Goal: Obtain resource: Download file/media

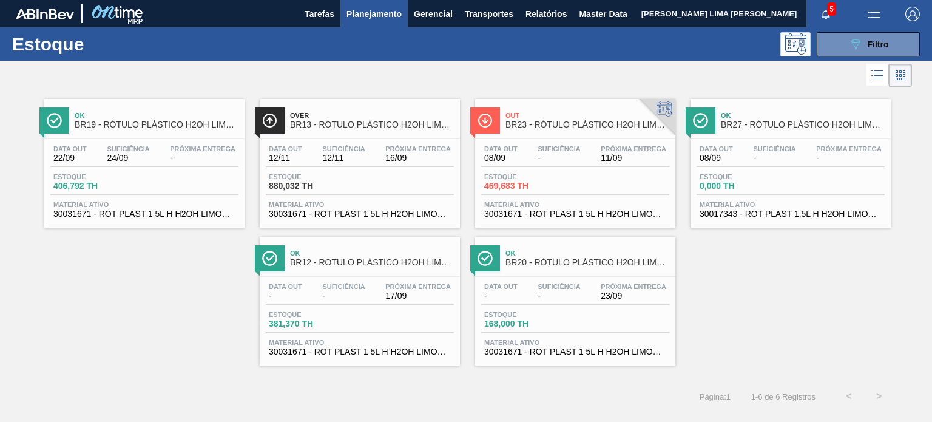
scroll to position [155, 0]
click at [848, 46] on icon "089F7B8B-B2A5-4AFE-B5C0-19BA573D28AC" at bounding box center [855, 44] width 15 height 15
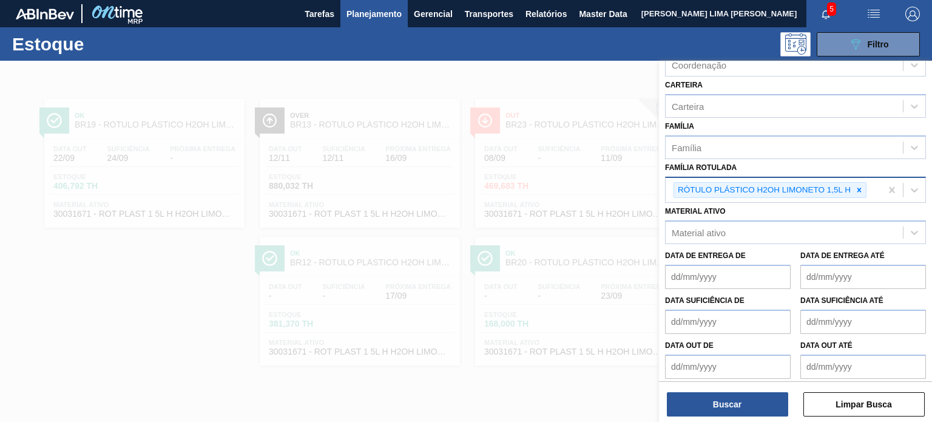
click at [849, 194] on div "RÓTULO PLÁSTICO H2OH LIMONETO 1,5L H" at bounding box center [763, 190] width 178 height 15
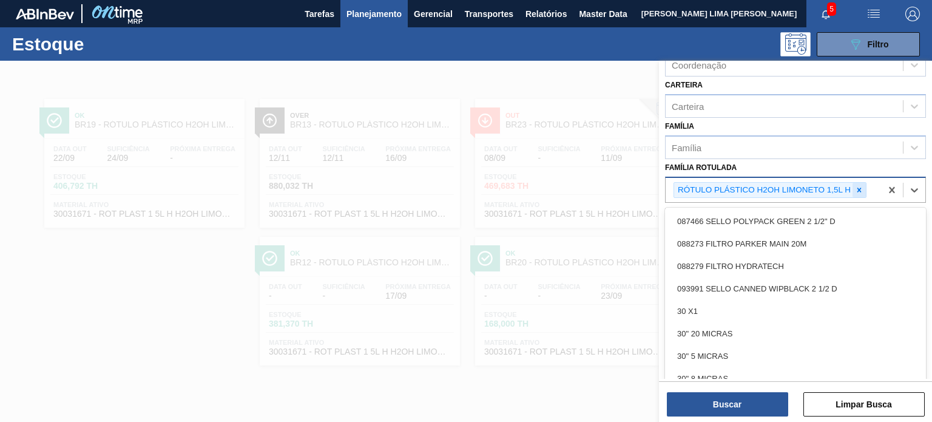
click at [857, 191] on icon at bounding box center [859, 190] width 8 height 8
paste Rotulada "FILME LISO 460X45 REC"
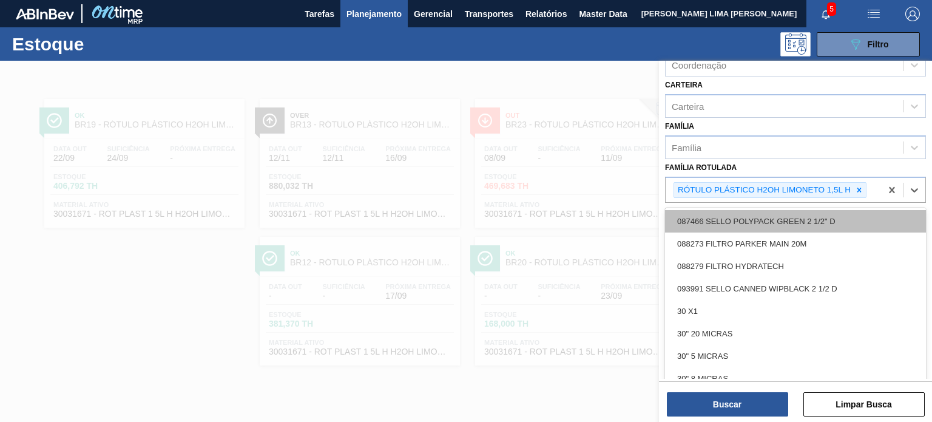
type Rotulada "FILME LISO 460X45 REC"
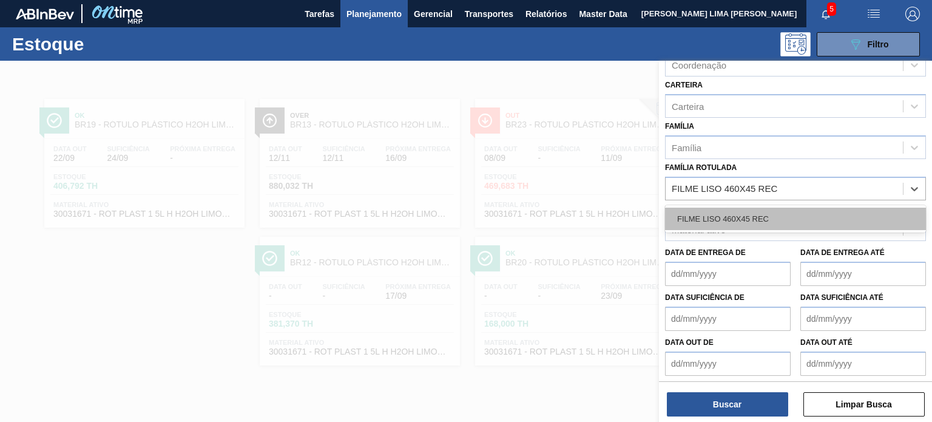
click at [813, 212] on div "FILME LISO 460X45 REC" at bounding box center [795, 219] width 261 height 22
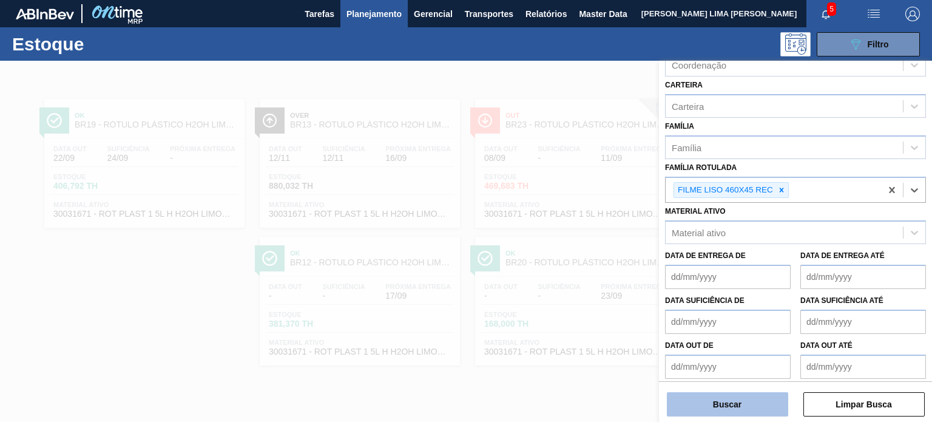
click at [750, 411] on button "Buscar" at bounding box center [727, 404] width 121 height 24
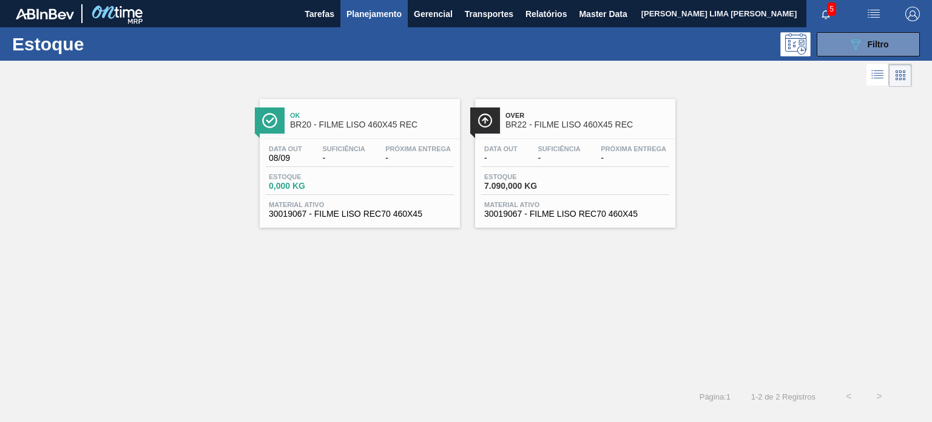
click at [546, 196] on div "Data out - Suficiência - Próxima Entrega - Estoque 7.090,000 KG Material ativo …" at bounding box center [575, 180] width 200 height 83
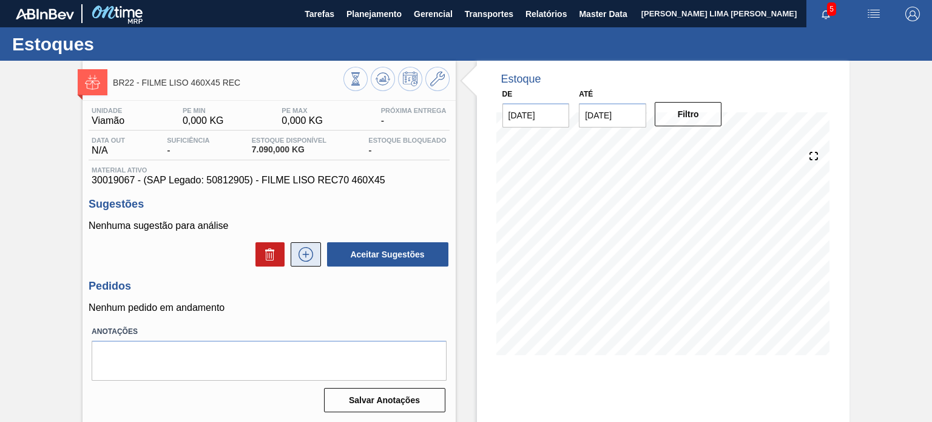
click at [303, 261] on icon at bounding box center [306, 254] width 15 height 15
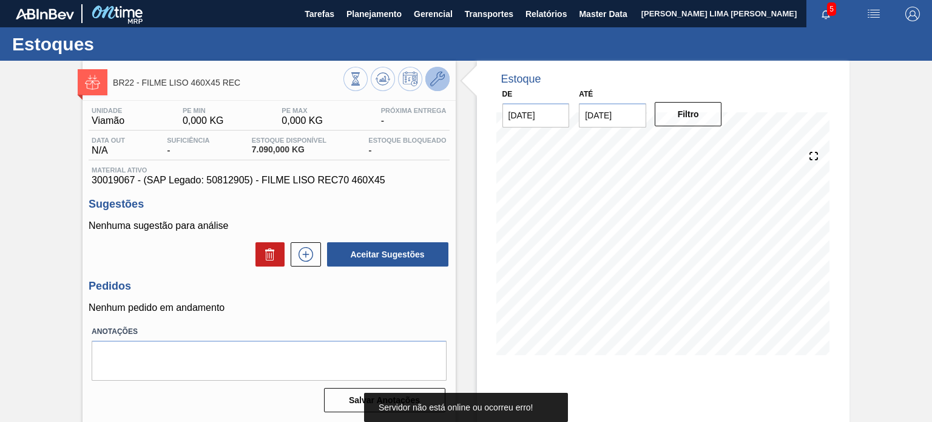
click at [437, 86] on icon at bounding box center [437, 79] width 15 height 15
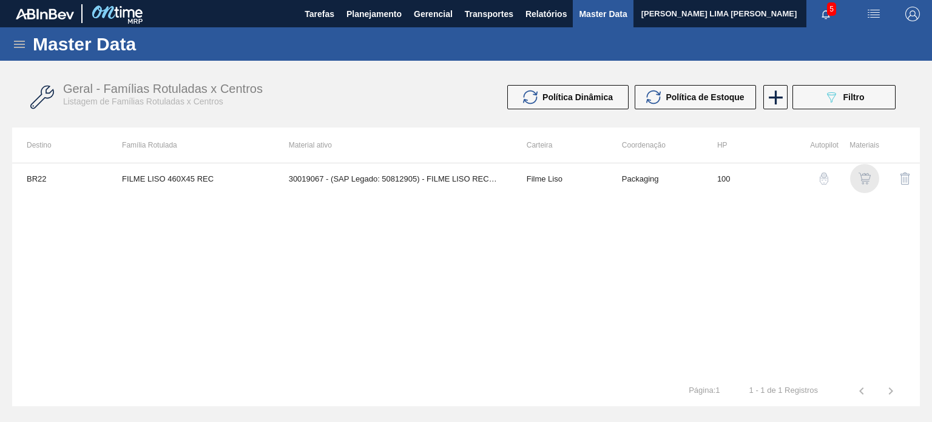
click at [861, 180] on img "button" at bounding box center [865, 178] width 12 height 12
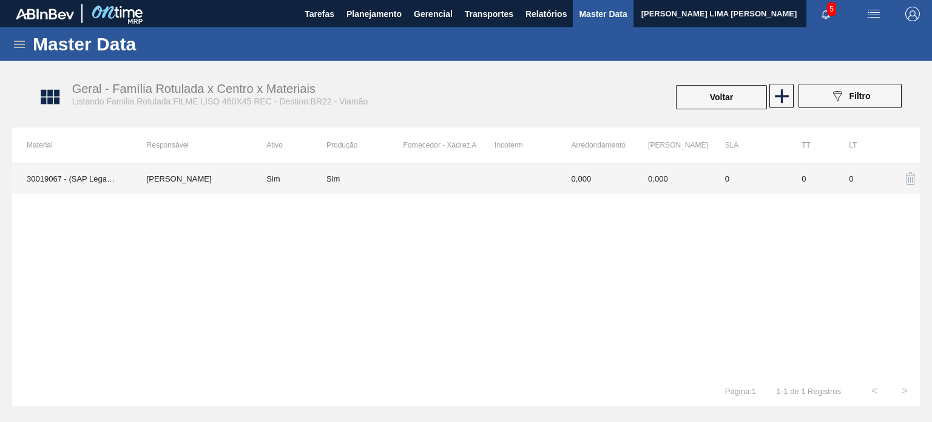
click at [631, 182] on td "0,000" at bounding box center [595, 178] width 77 height 30
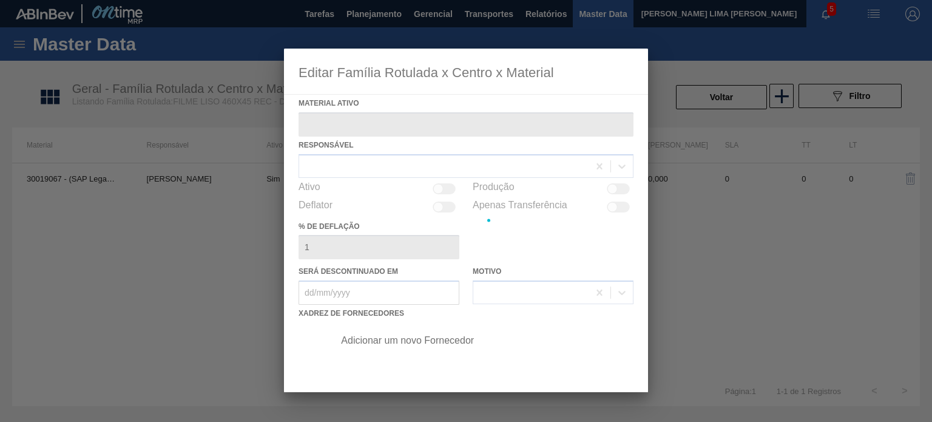
type ativo "30019067 - (SAP Legado: 50812905) - FILME LISO REC70 460X45"
checkbox input "true"
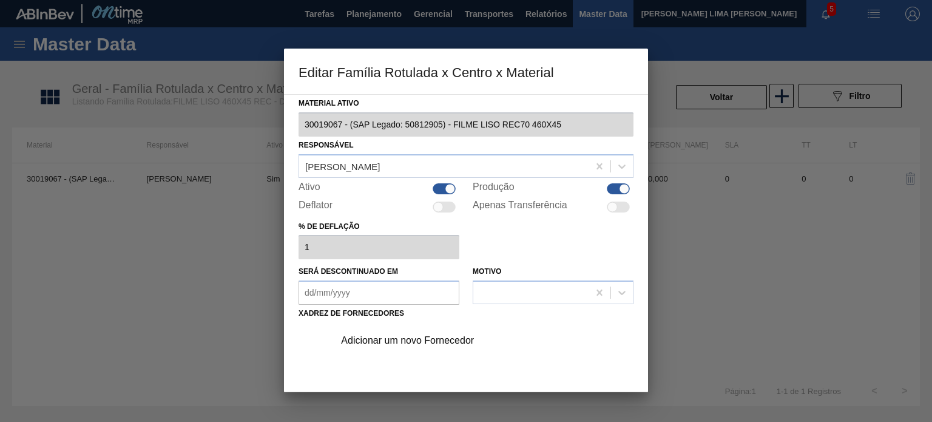
scroll to position [61, 0]
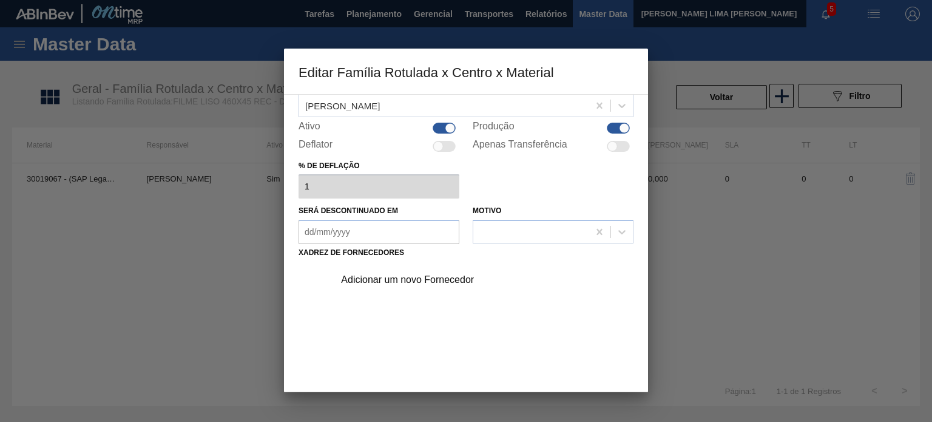
click at [421, 286] on div "Adicionar um novo Fornecedor" at bounding box center [480, 280] width 306 height 30
click at [421, 285] on div "Adicionar um novo Fornecedor" at bounding box center [480, 280] width 306 height 30
drag, startPoint x: 415, startPoint y: 281, endPoint x: 418, endPoint y: 291, distance: 10.8
click at [418, 291] on div "Adicionar um novo Fornecedor" at bounding box center [480, 280] width 306 height 30
click at [414, 283] on div "Adicionar um novo Fornecedor" at bounding box center [460, 279] width 238 height 11
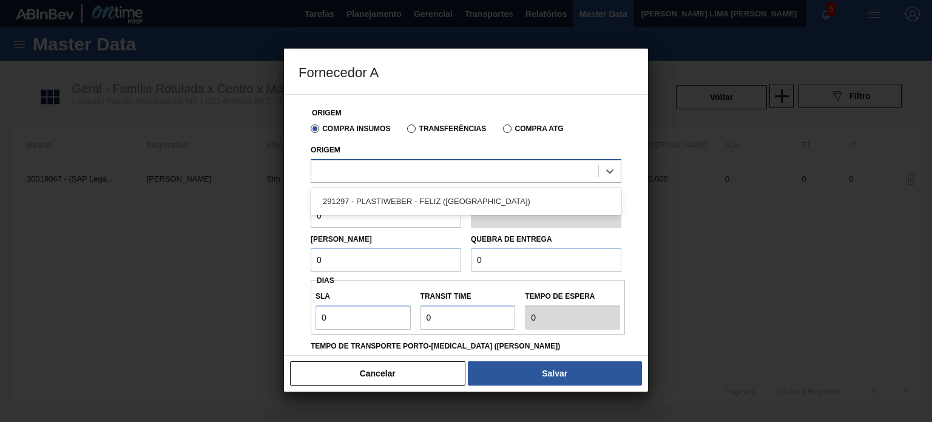
click at [405, 178] on div at bounding box center [454, 171] width 287 height 18
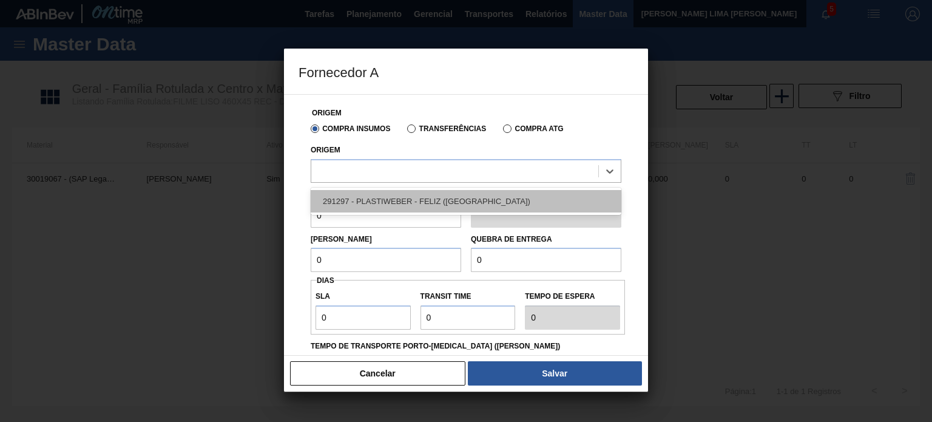
click at [407, 195] on div "291297 - PLASTIWEBER - FELIZ ([GEOGRAPHIC_DATA])" at bounding box center [466, 201] width 311 height 22
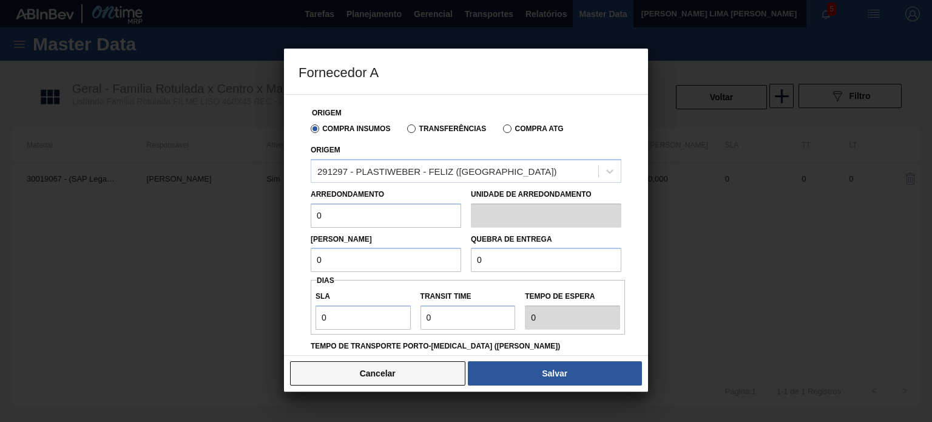
click at [390, 362] on button "Cancelar" at bounding box center [377, 373] width 175 height 24
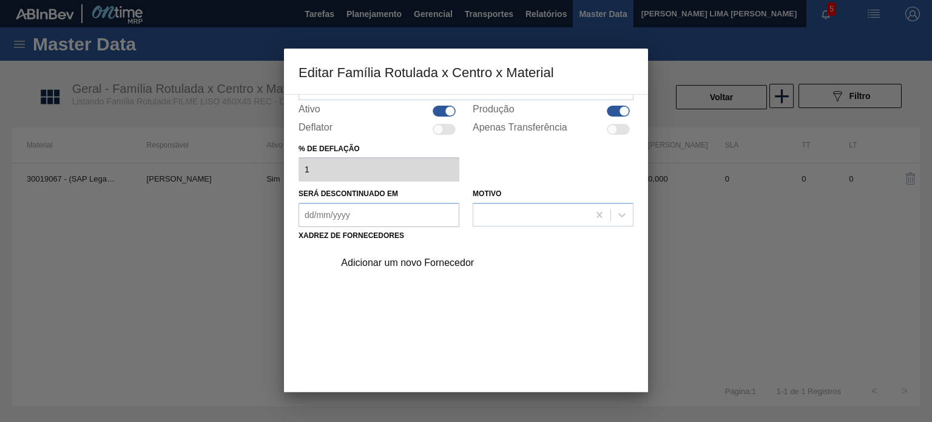
scroll to position [124, 0]
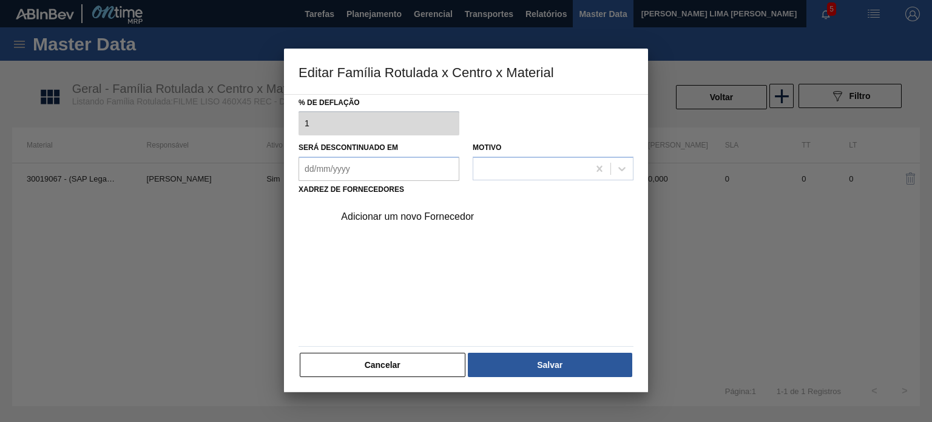
click at [395, 351] on div "Cancelar Salvar" at bounding box center [466, 364] width 335 height 27
click at [398, 353] on button "Cancelar" at bounding box center [383, 365] width 166 height 24
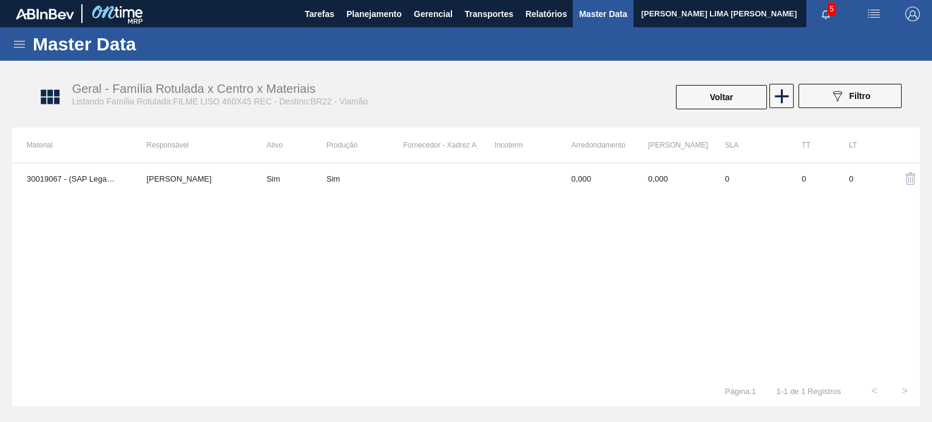
click at [31, 46] on div "Master Data" at bounding box center [466, 43] width 932 height 33
click at [24, 46] on icon at bounding box center [19, 44] width 15 height 15
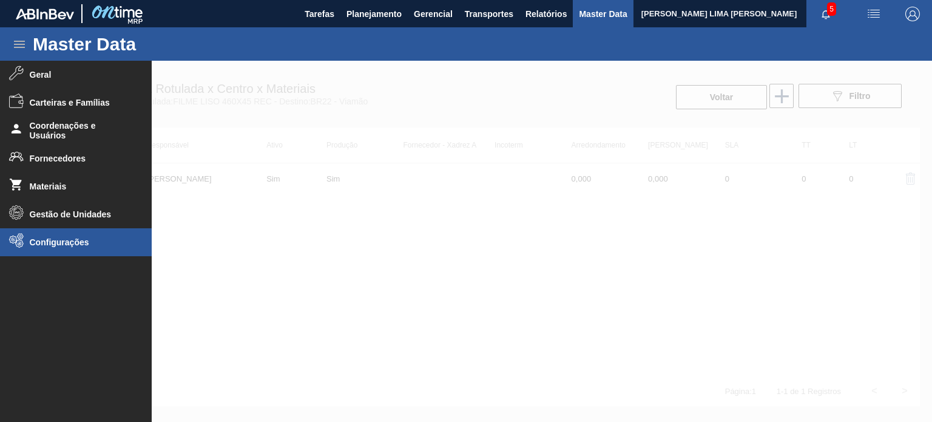
click at [84, 241] on span "Configurações" at bounding box center [80, 242] width 100 height 10
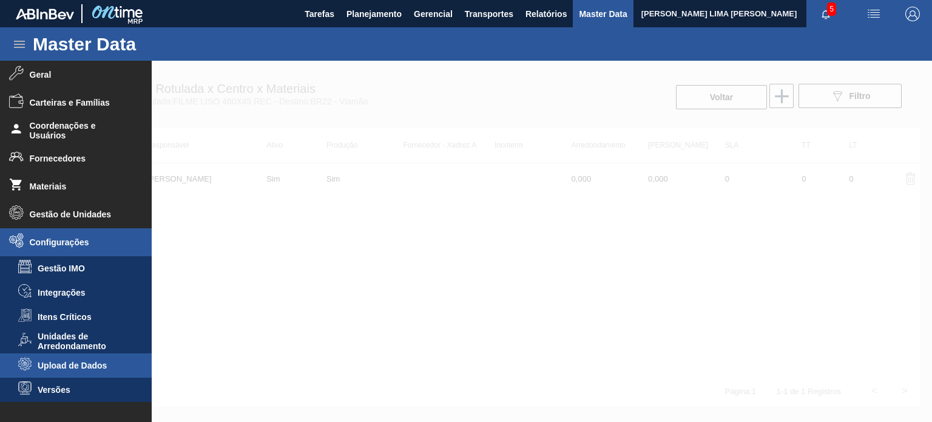
click at [87, 359] on li "Upload de Dados" at bounding box center [76, 365] width 152 height 24
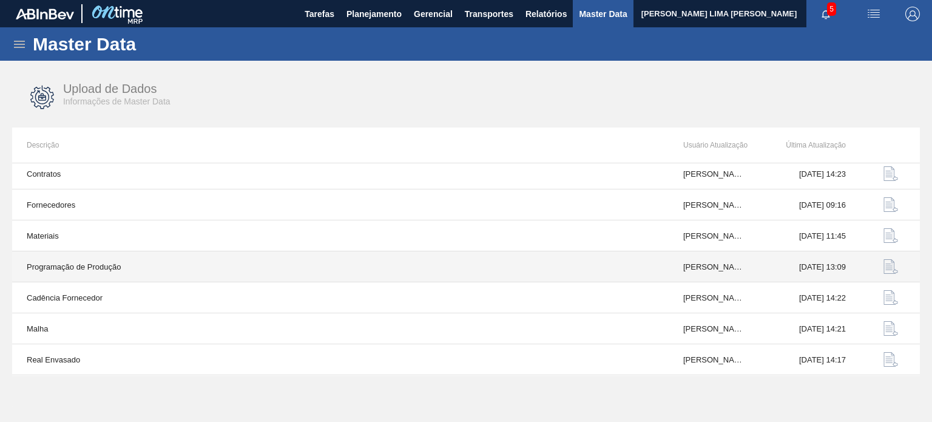
scroll to position [126, 0]
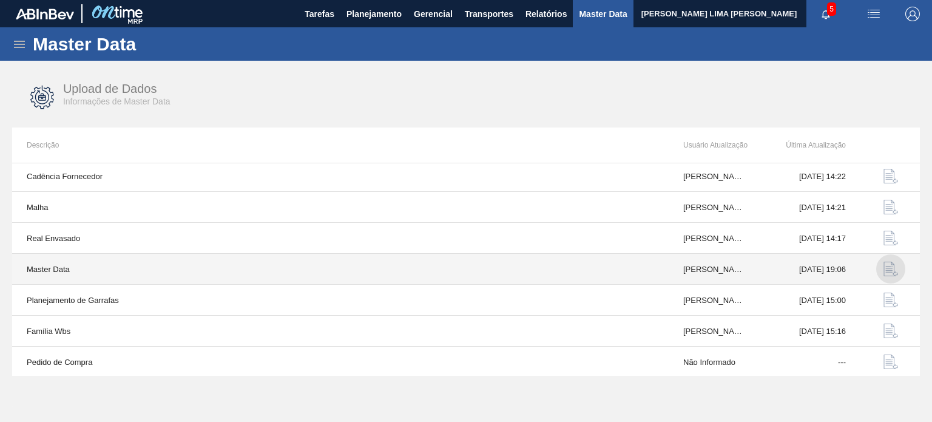
click at [887, 268] on img "button" at bounding box center [891, 269] width 15 height 15
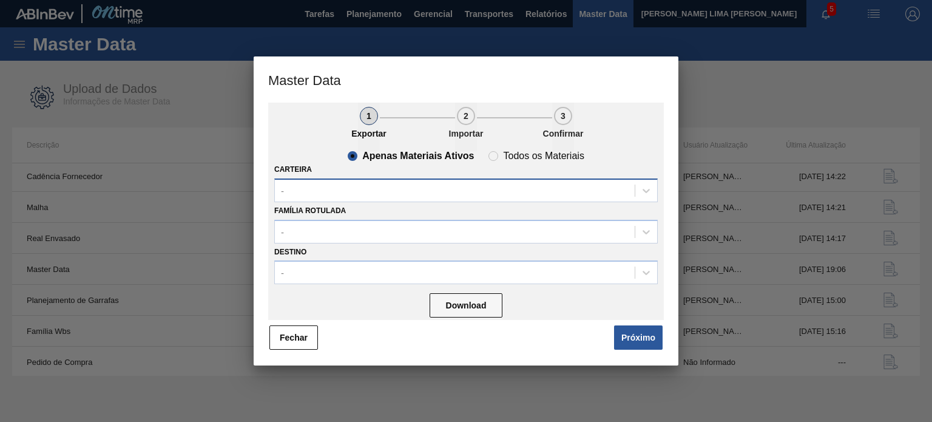
click at [442, 187] on div "-" at bounding box center [455, 190] width 360 height 18
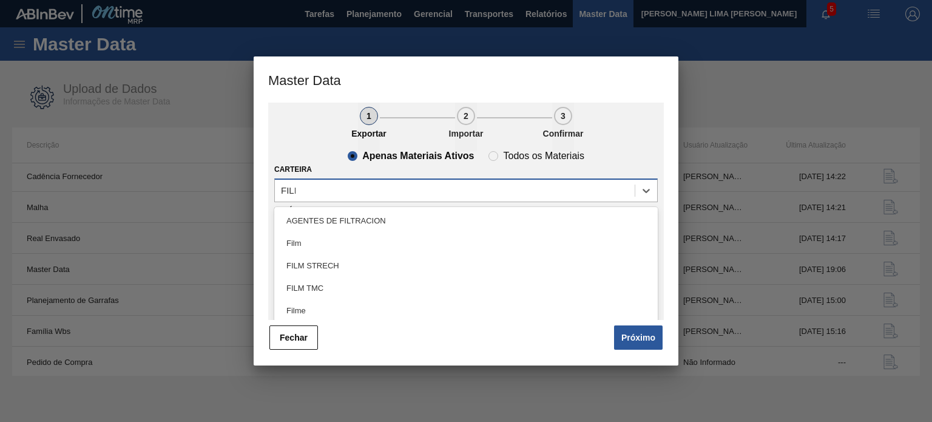
type input "FILME"
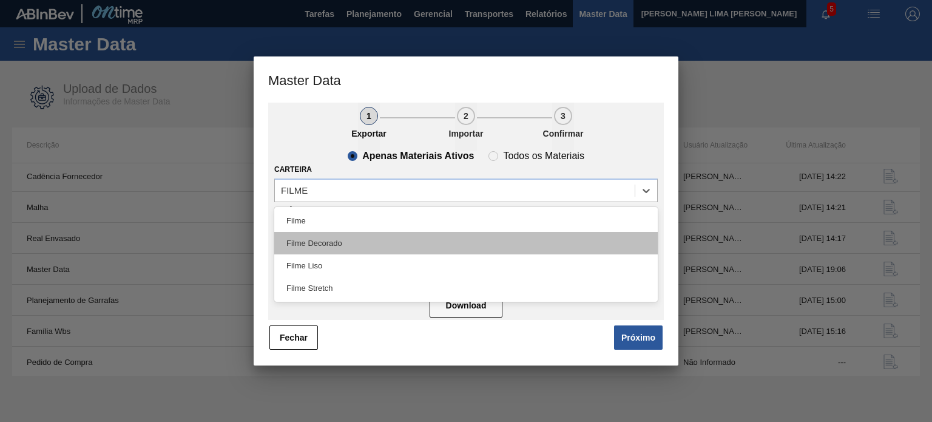
click at [368, 248] on div "Filme Decorado" at bounding box center [466, 243] width 384 height 22
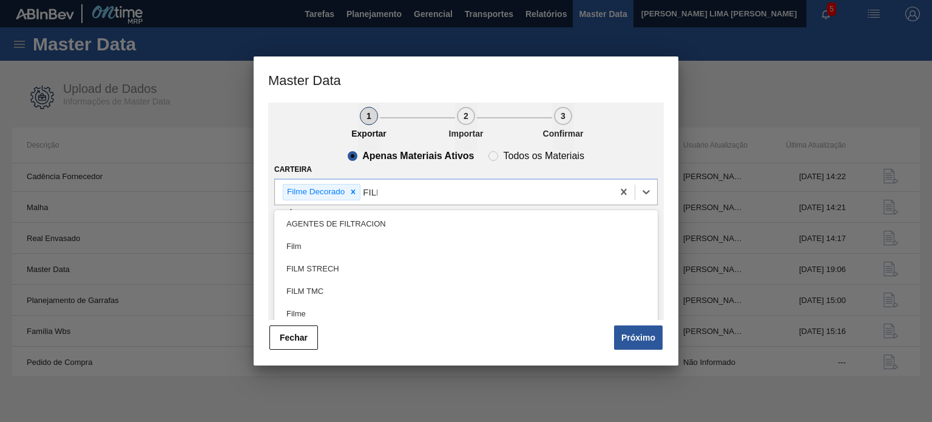
type input "FILME"
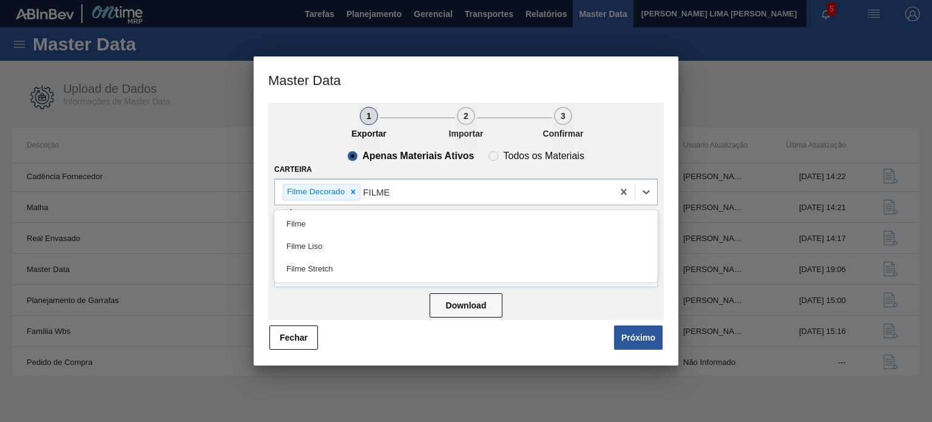
click at [368, 248] on div "Filme Liso" at bounding box center [466, 246] width 384 height 22
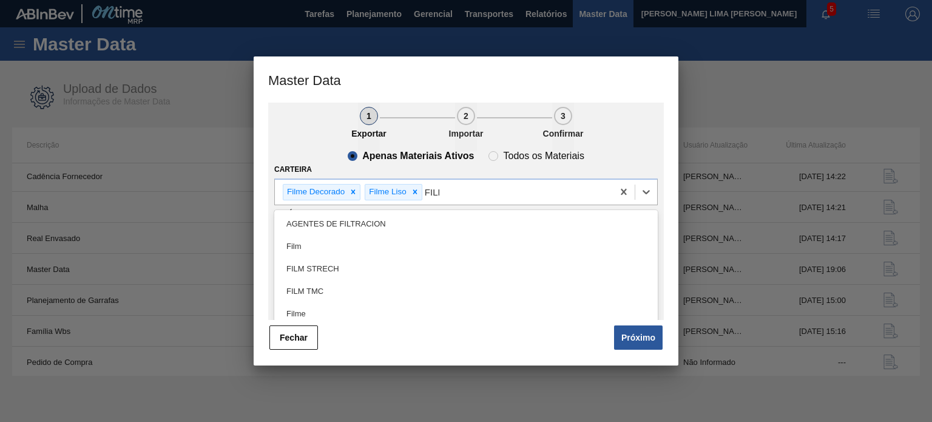
type input "FILME"
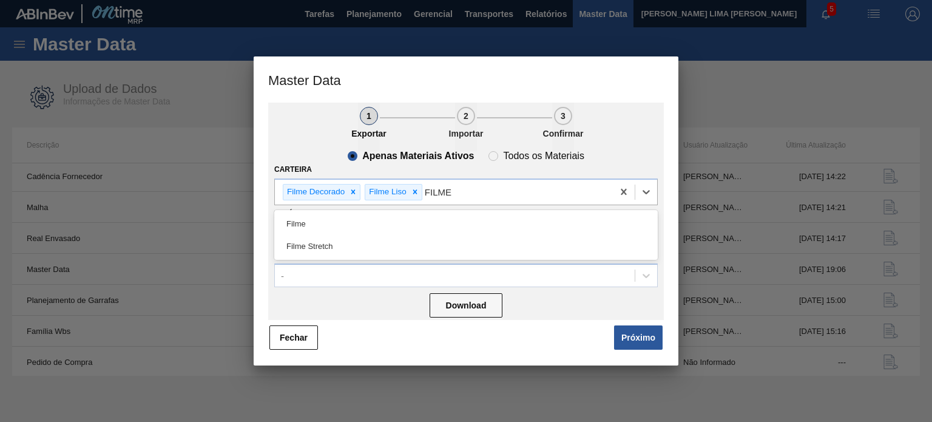
click at [368, 248] on div "Filme Stretch" at bounding box center [466, 246] width 384 height 22
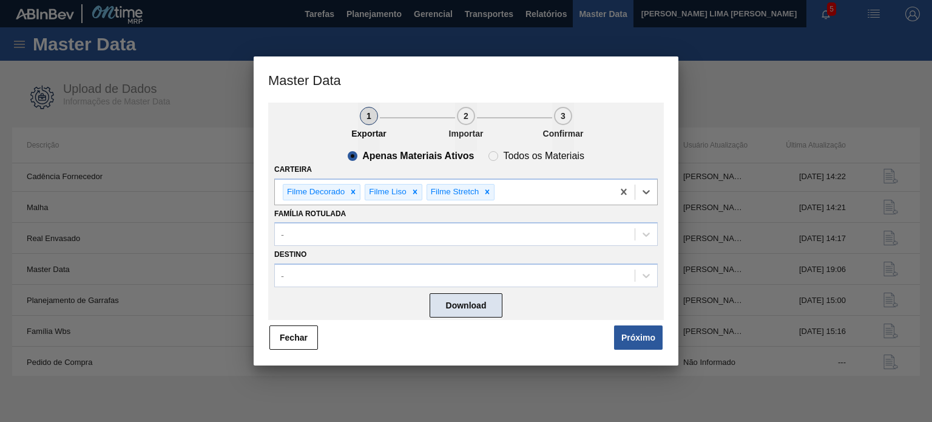
click at [469, 304] on button "Download" at bounding box center [466, 305] width 73 height 24
